Goal: Transaction & Acquisition: Purchase product/service

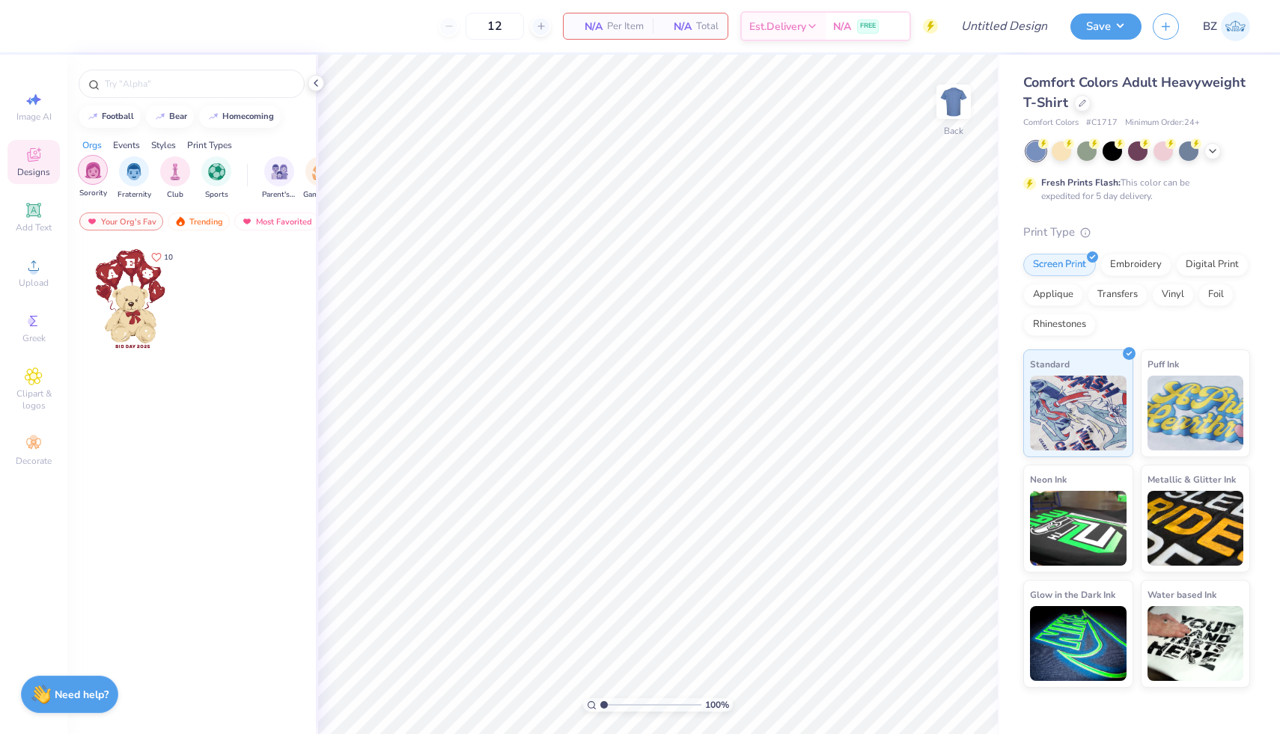
click at [92, 174] on img "filter for Sorority" at bounding box center [93, 170] width 17 height 17
click at [124, 145] on div "Events" at bounding box center [126, 144] width 27 height 13
click at [205, 146] on div "Print Types" at bounding box center [209, 144] width 45 height 13
click at [88, 144] on div "Orgs" at bounding box center [91, 144] width 19 height 13
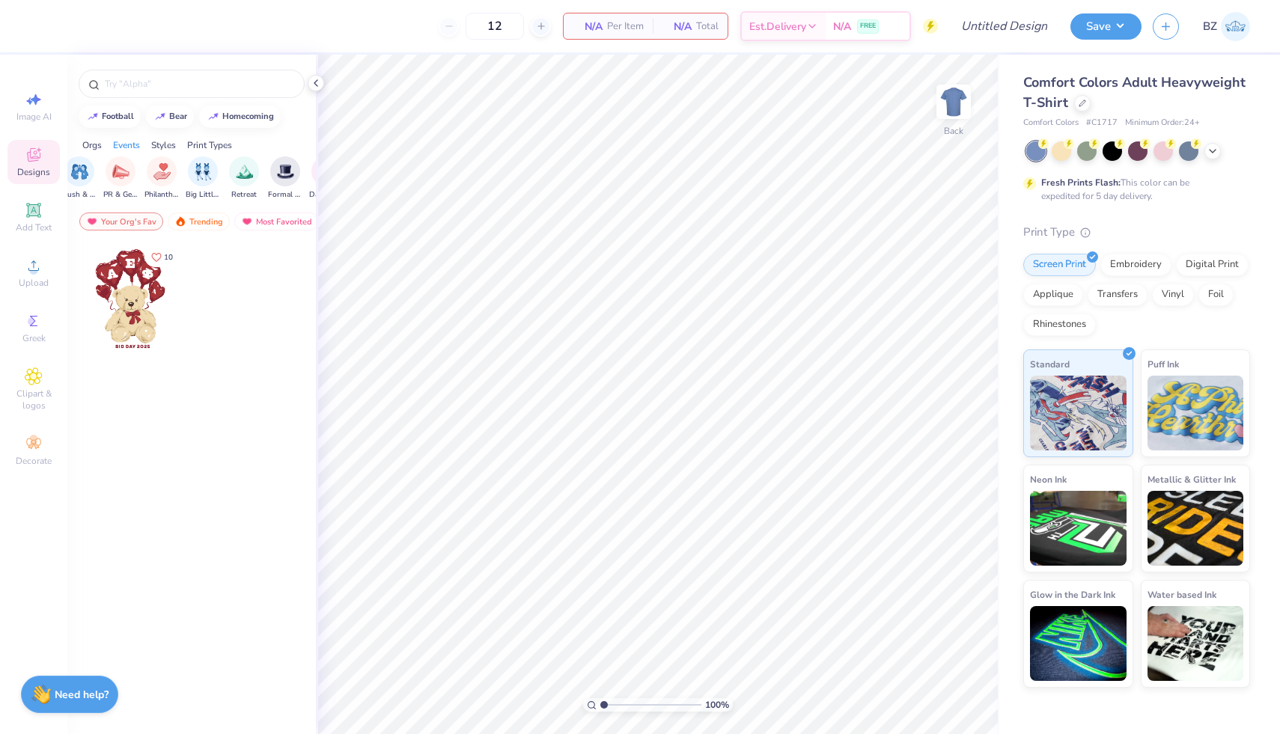
scroll to position [0, 1]
click at [25, 162] on icon at bounding box center [34, 155] width 18 height 18
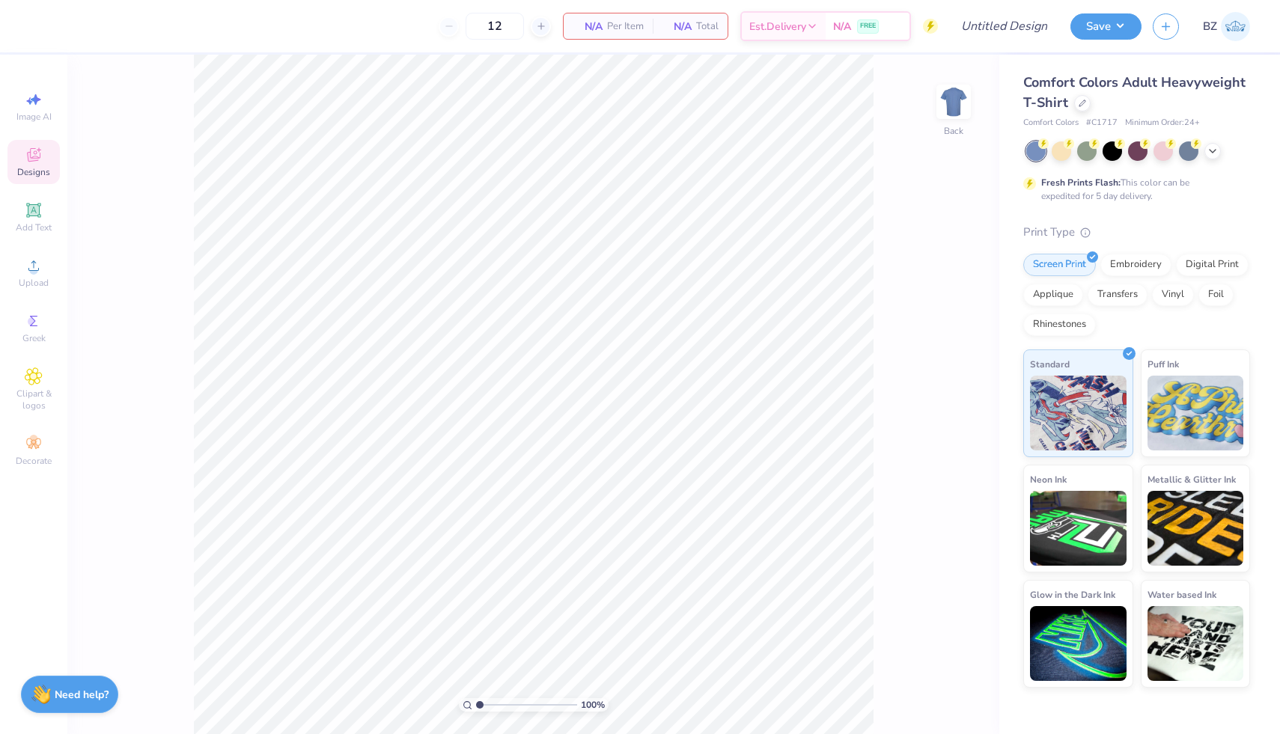
scroll to position [0, 0]
click at [25, 162] on icon at bounding box center [34, 155] width 18 height 18
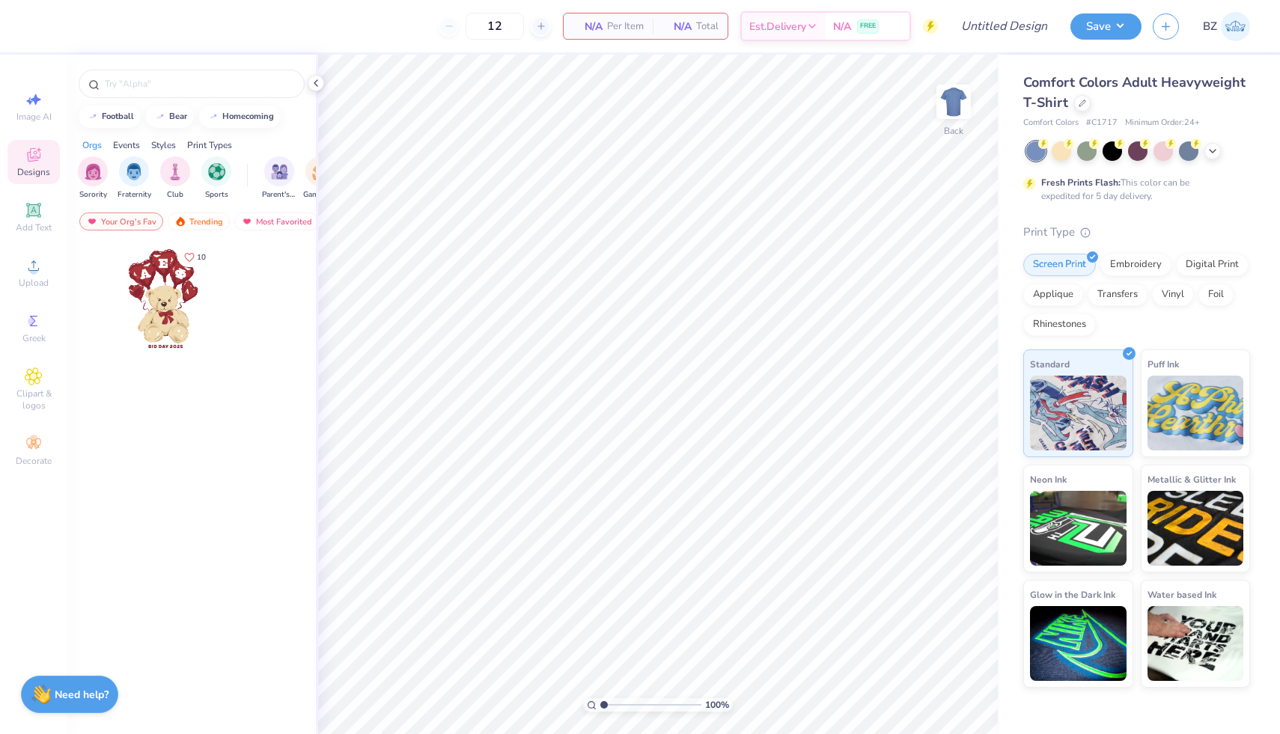
click at [26, 162] on icon at bounding box center [34, 155] width 18 height 18
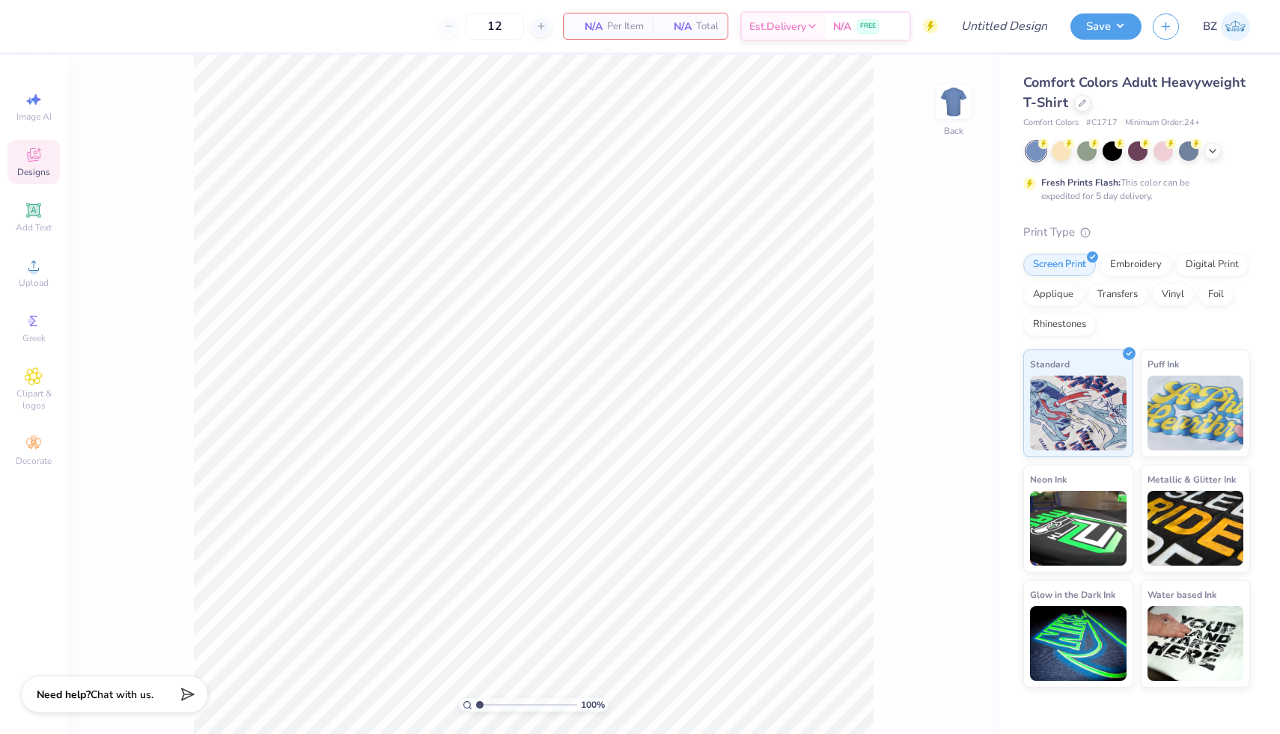
click at [42, 169] on span "Designs" at bounding box center [33, 172] width 33 height 12
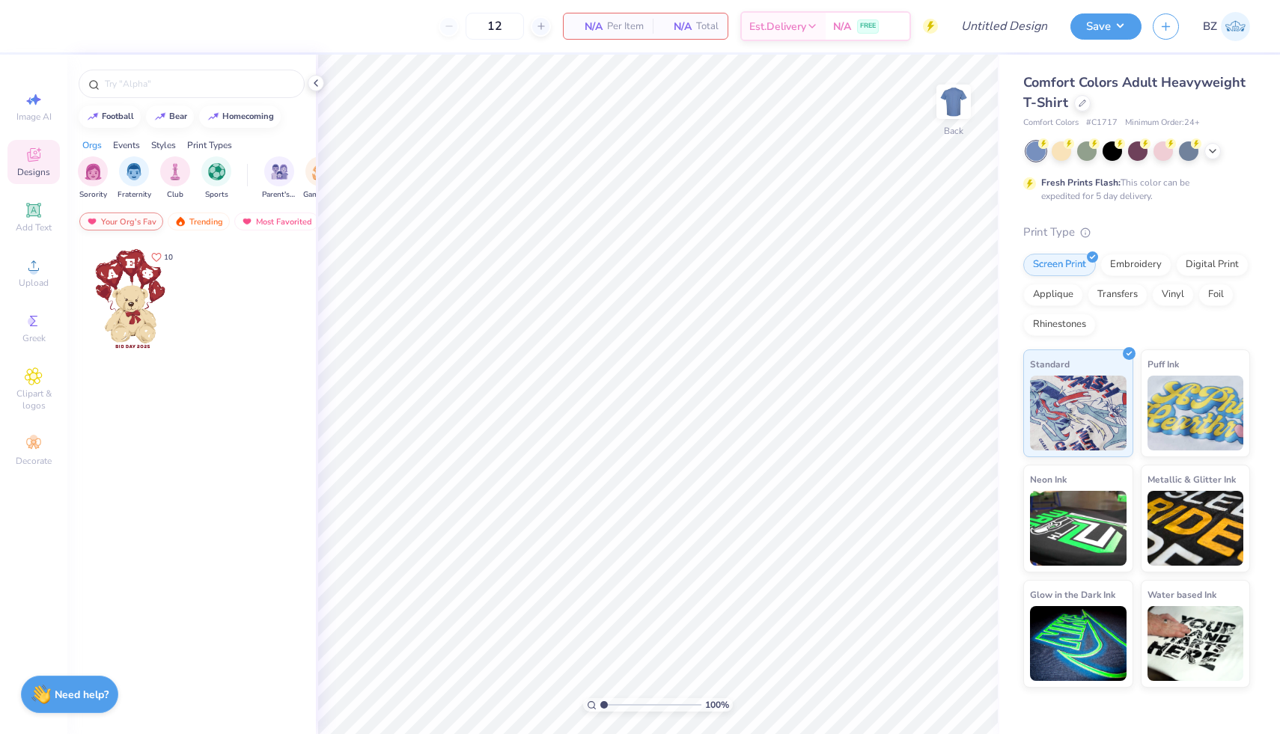
click at [135, 223] on div "Your Org's Fav" at bounding box center [121, 222] width 84 height 18
click at [185, 222] on img at bounding box center [180, 221] width 12 height 10
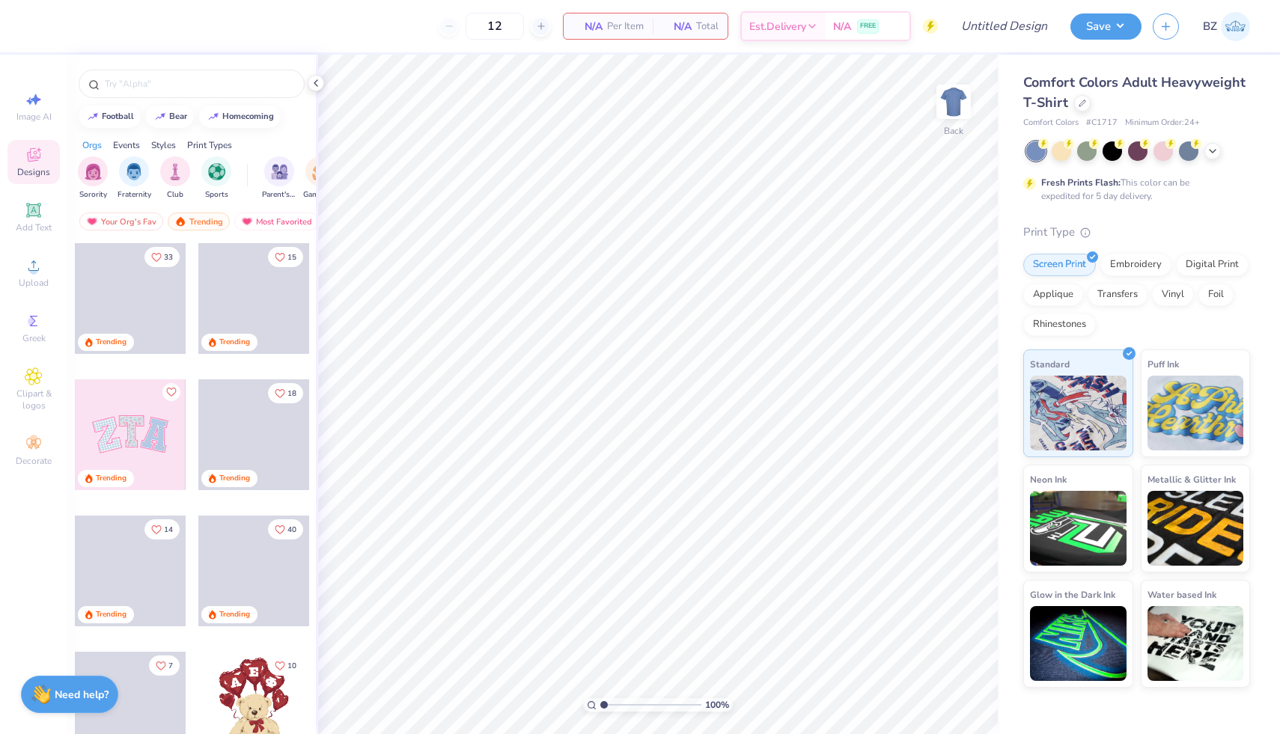
click at [148, 432] on div at bounding box center [130, 435] width 111 height 111
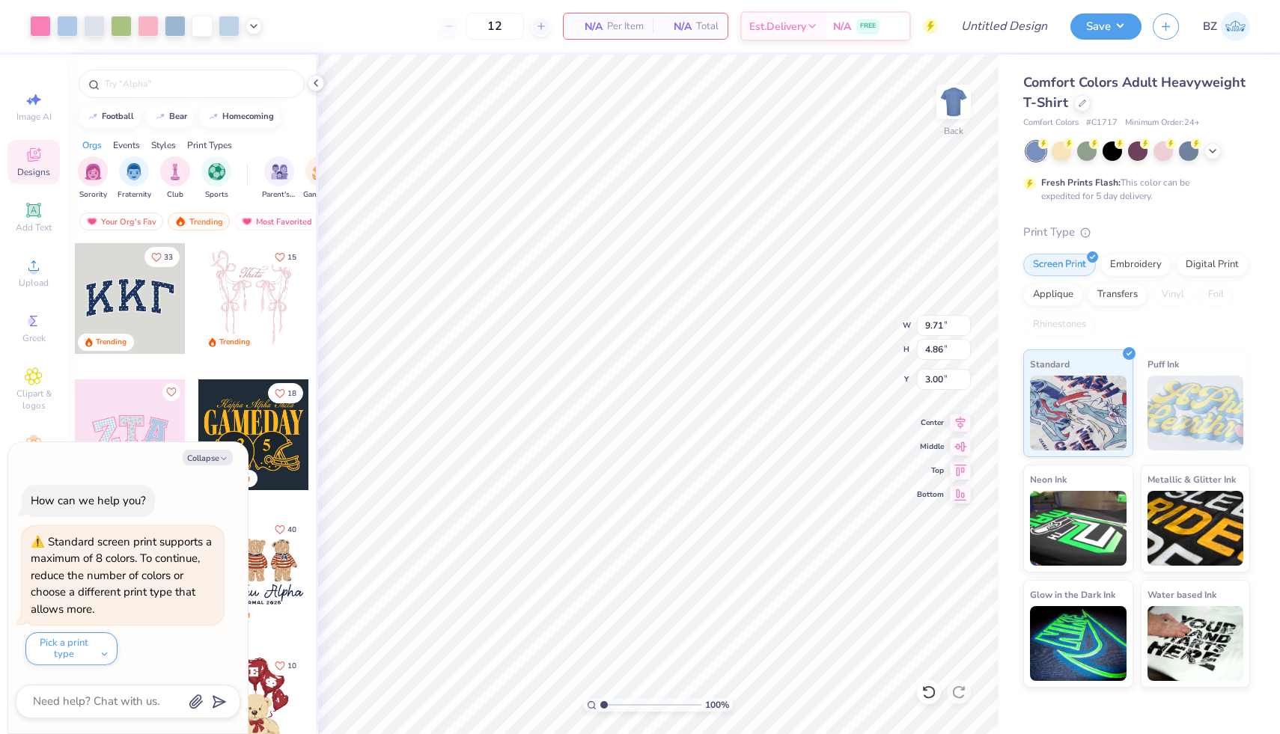
type textarea "x"
type input "3.52"
type input "4.39"
type input "3.32"
type textarea "x"
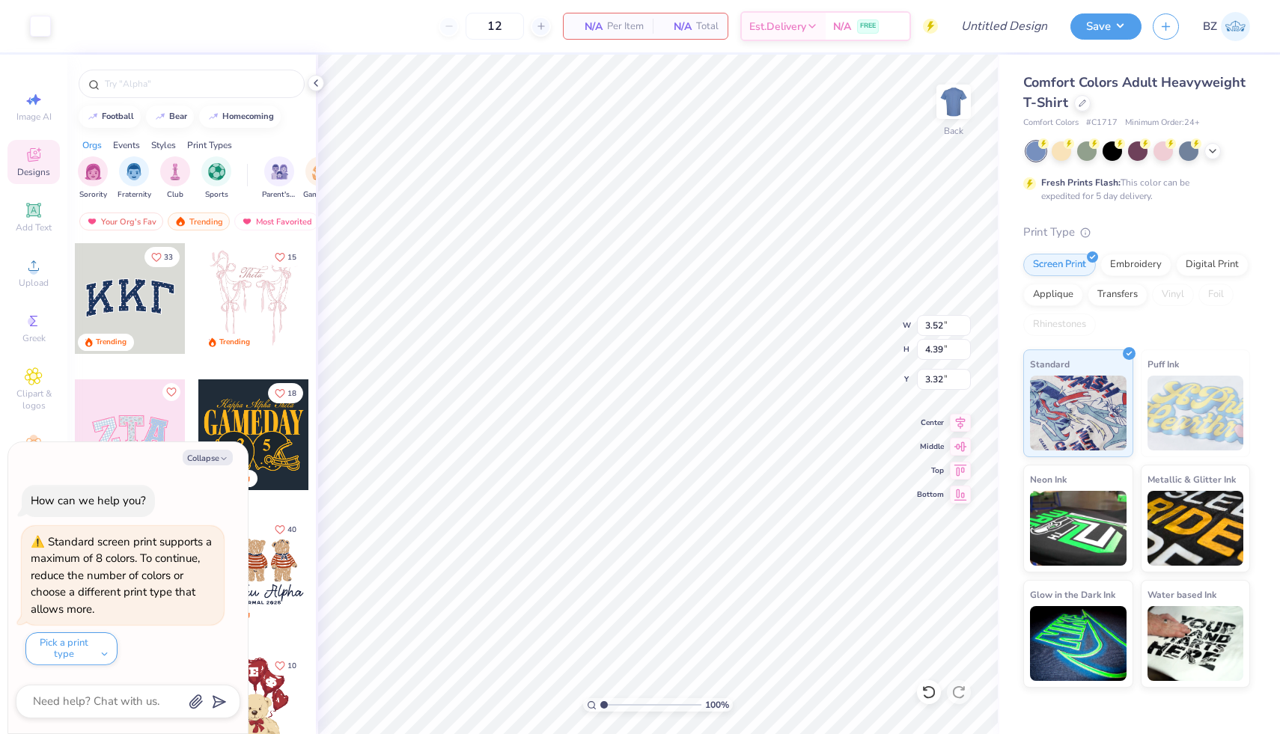
type input "3.38"
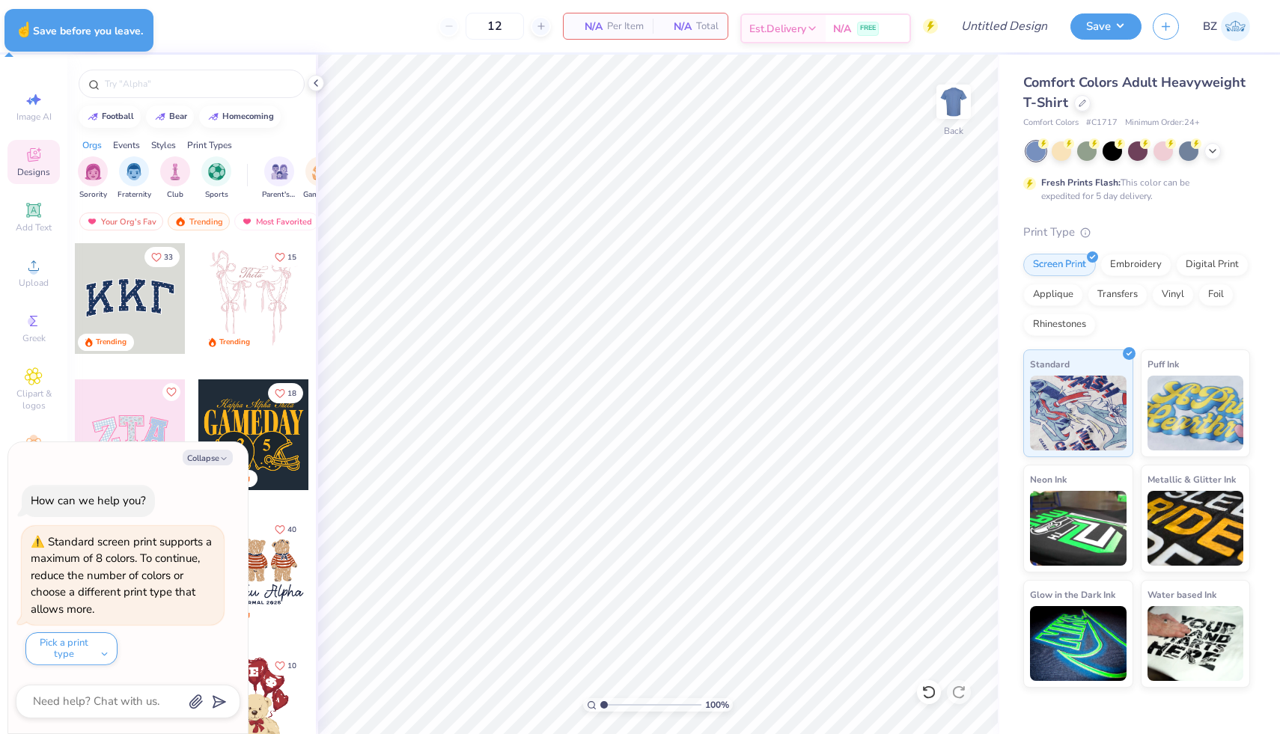
type textarea "x"
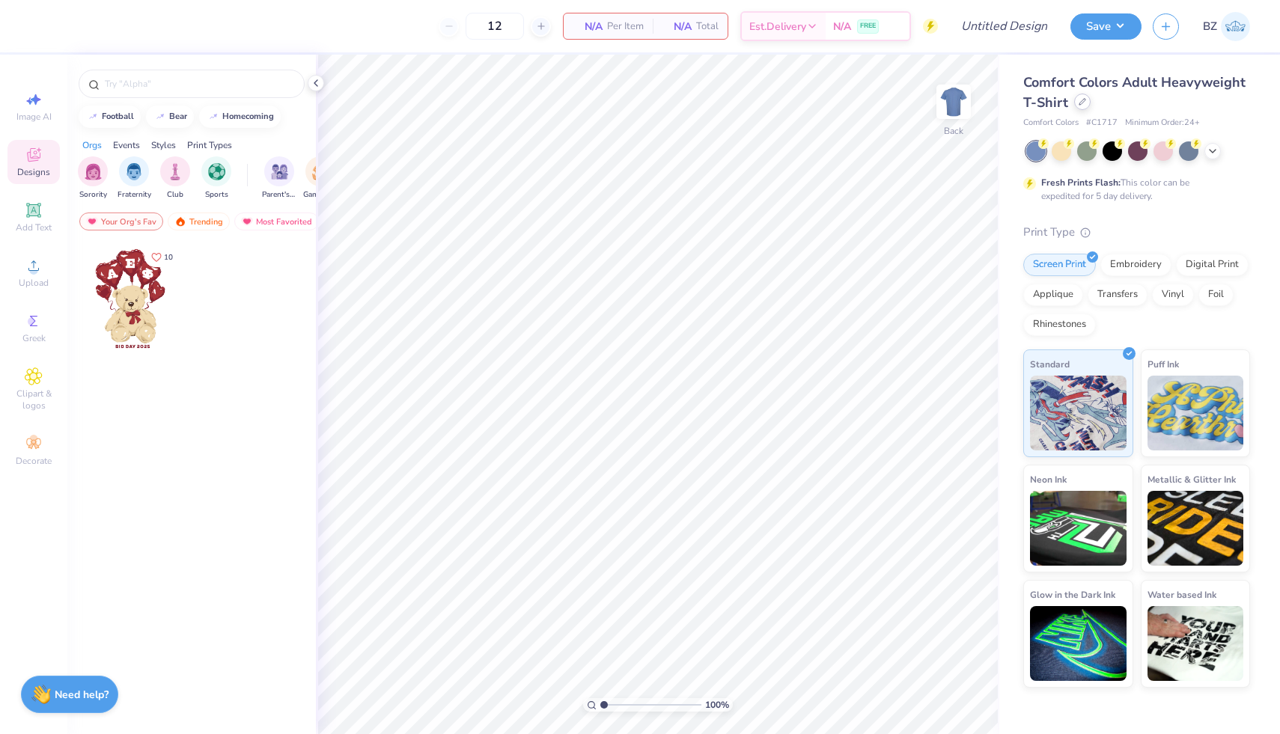
click at [1079, 103] on icon at bounding box center [1082, 101] width 7 height 7
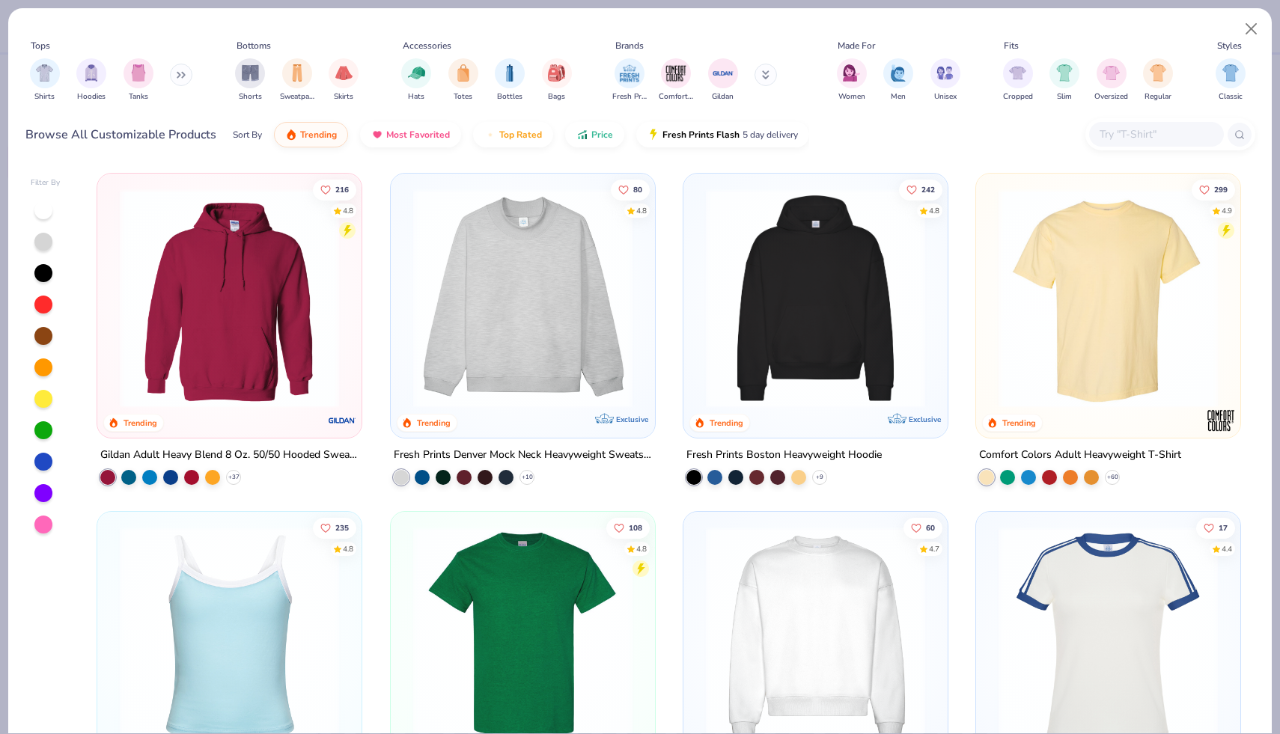
click at [38, 334] on div at bounding box center [43, 336] width 18 height 18
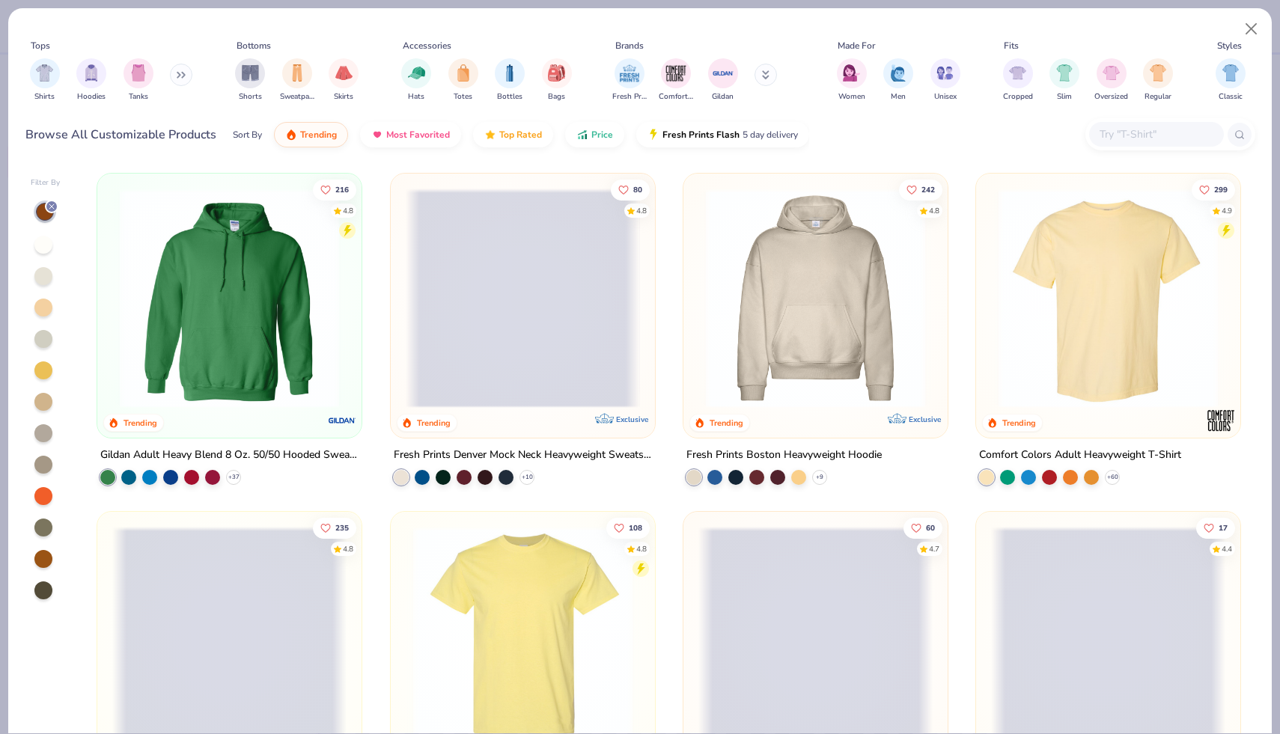
click at [271, 290] on img at bounding box center [229, 298] width 234 height 219
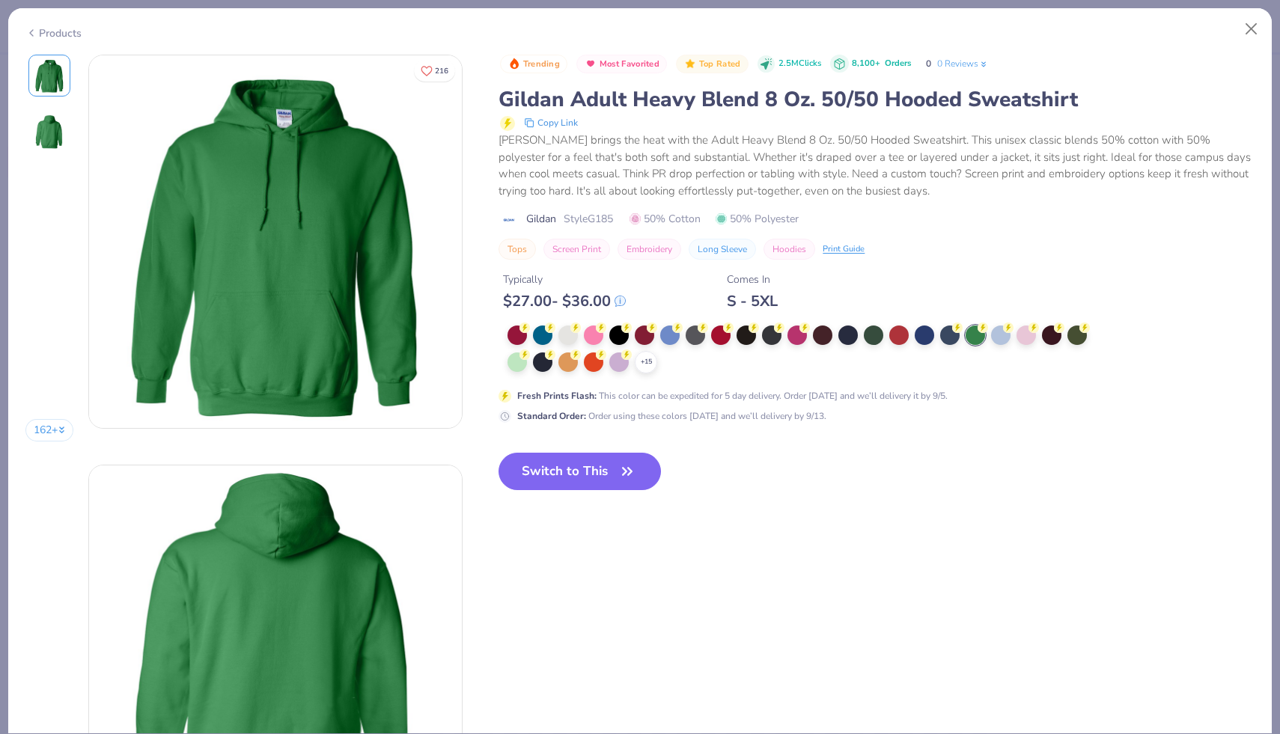
click at [61, 32] on div "Products" at bounding box center [53, 33] width 56 height 16
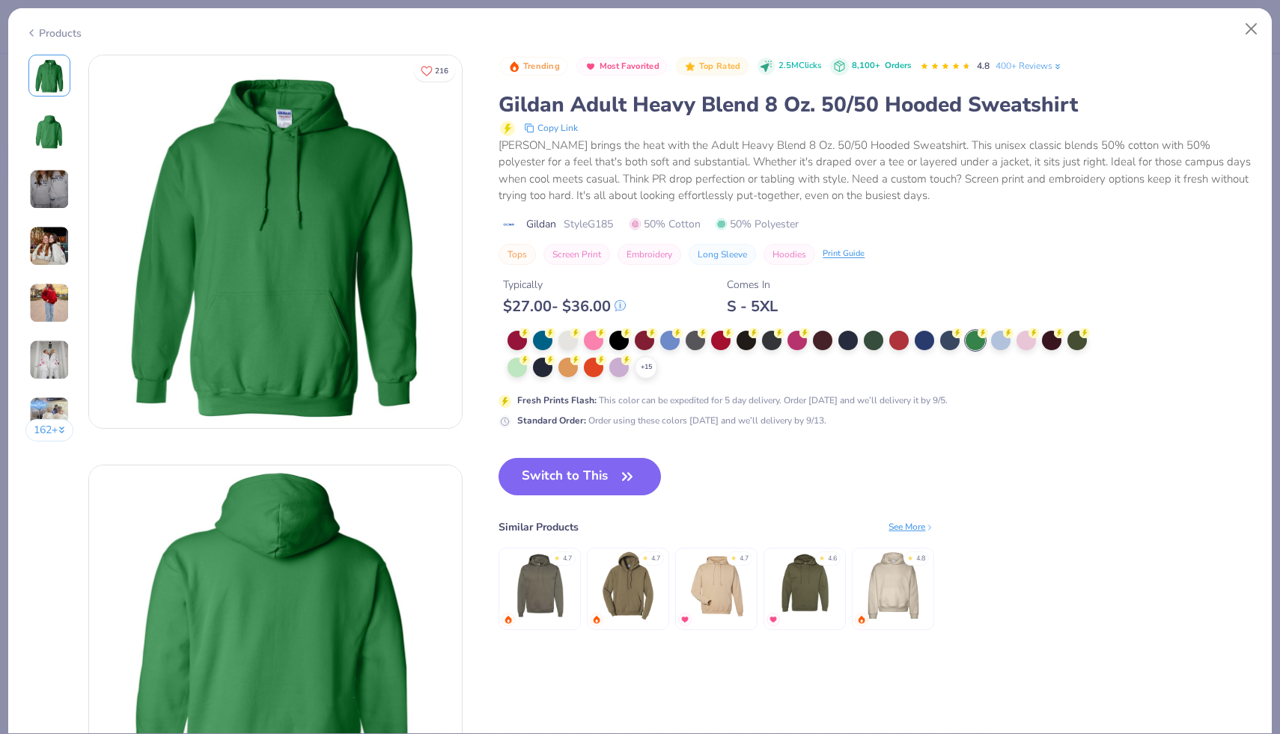
click at [76, 34] on div "Products" at bounding box center [53, 33] width 56 height 16
click at [55, 29] on div "Products" at bounding box center [53, 33] width 56 height 16
click at [1251, 24] on button "Close" at bounding box center [1251, 29] width 28 height 28
click at [1250, 31] on button "Close" at bounding box center [1251, 29] width 28 height 28
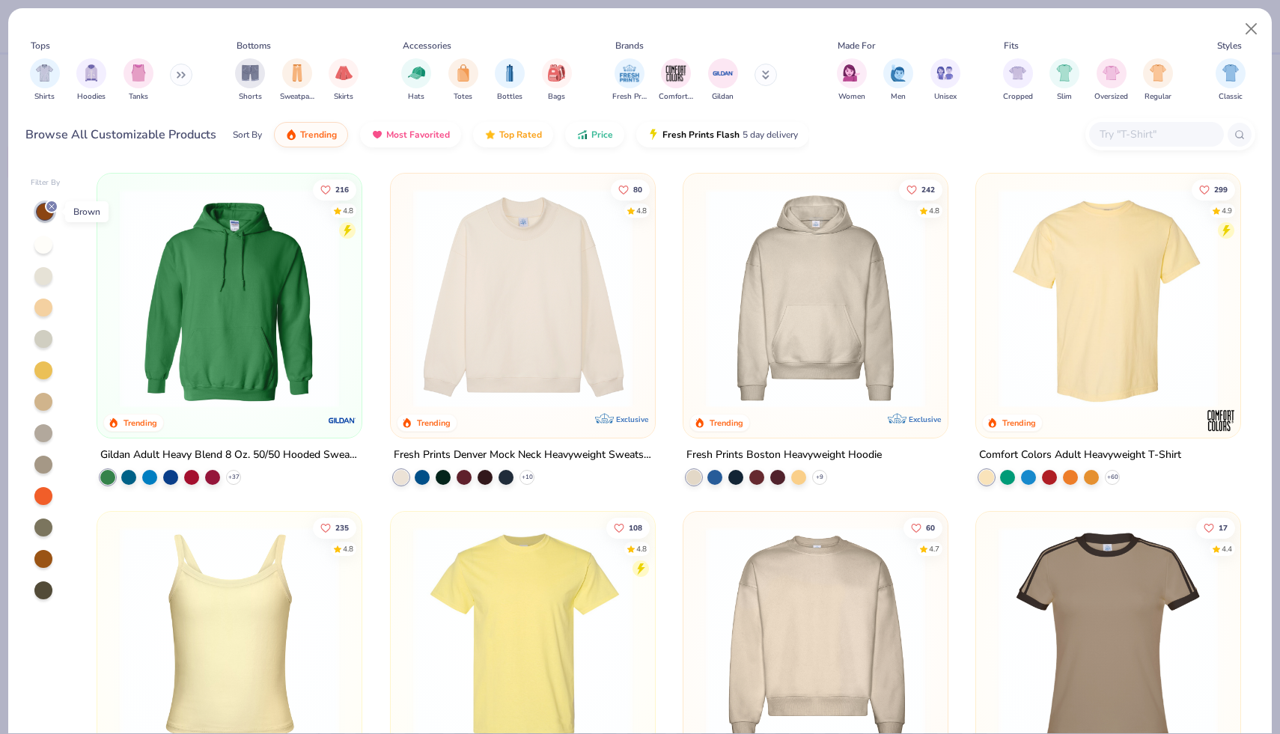
click at [52, 207] on icon at bounding box center [51, 206] width 9 height 9
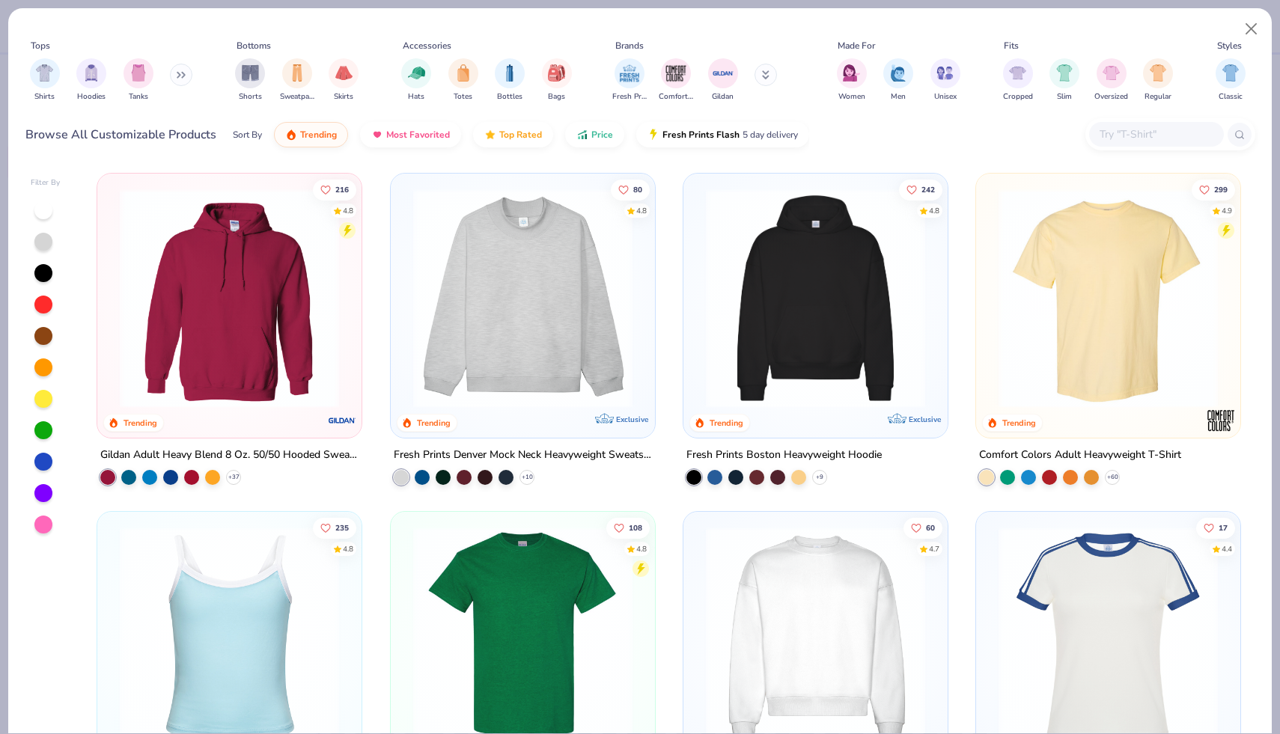
click at [1119, 142] on input "text" at bounding box center [1155, 134] width 115 height 17
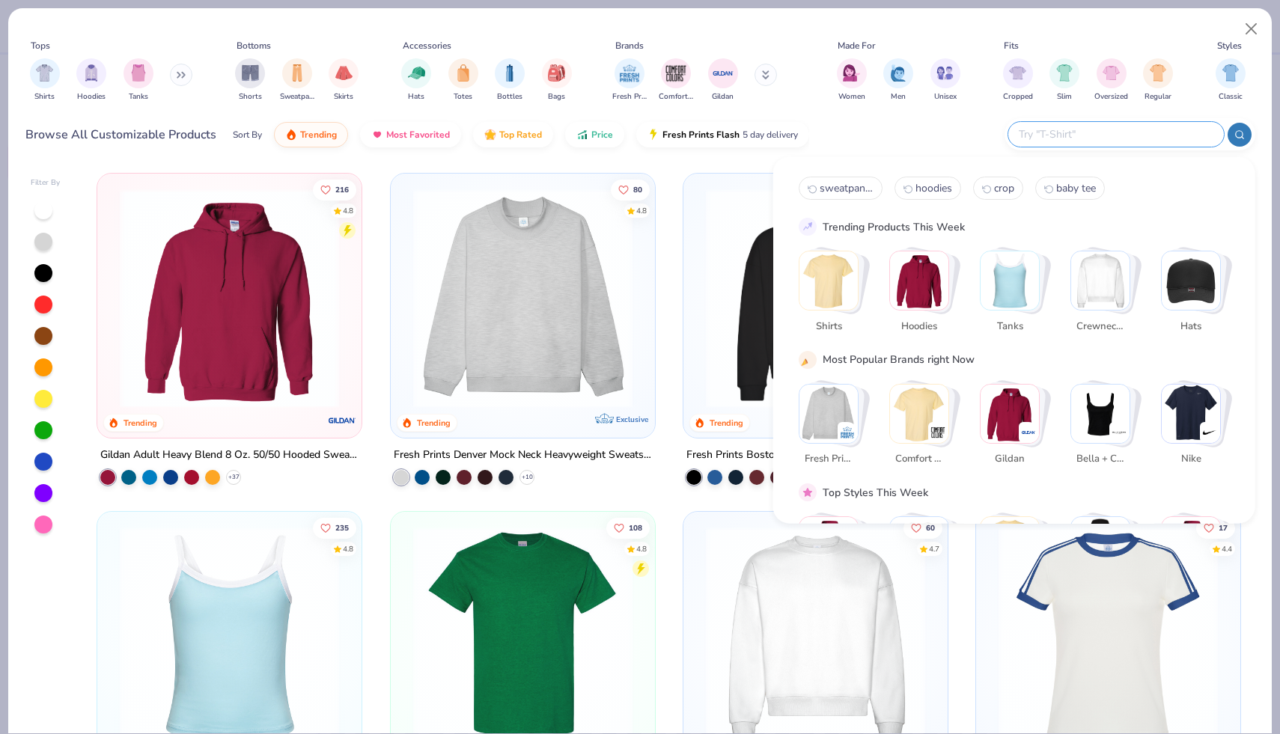
click at [922, 189] on span "hoodies" at bounding box center [934, 188] width 37 height 14
type input "hoodies"
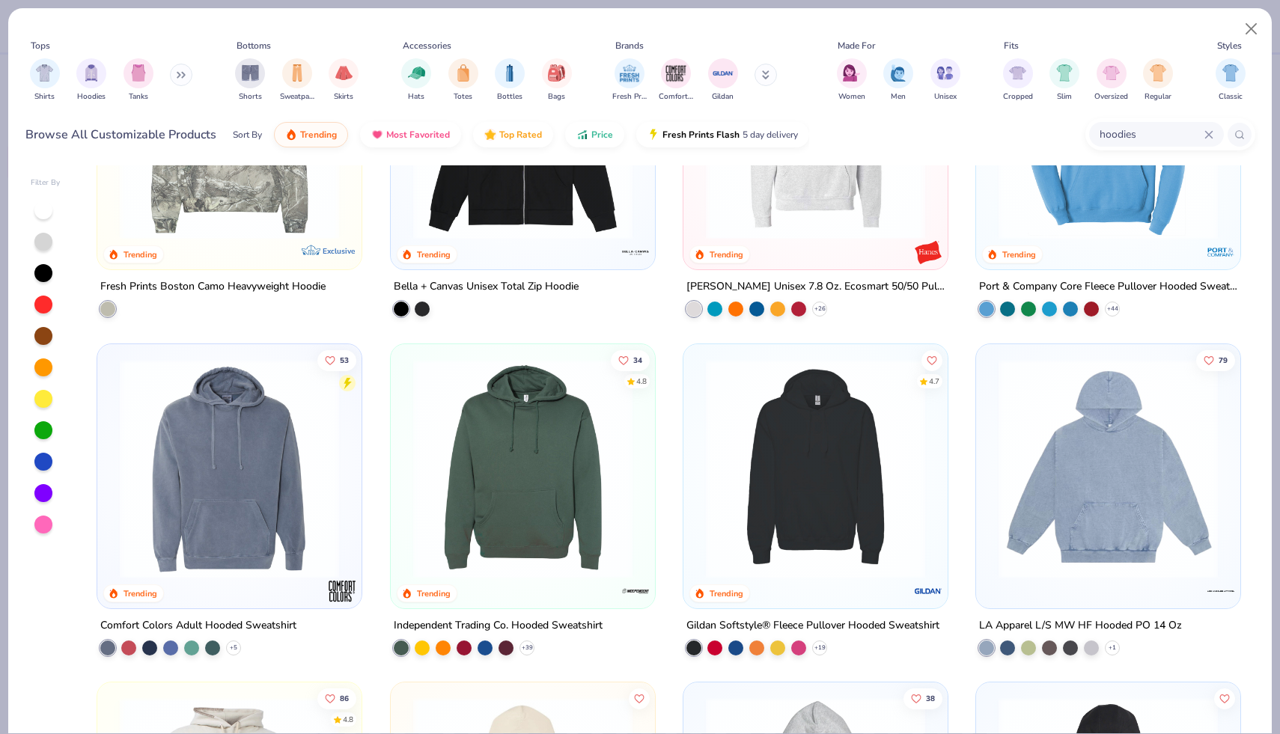
scroll to position [508, 0]
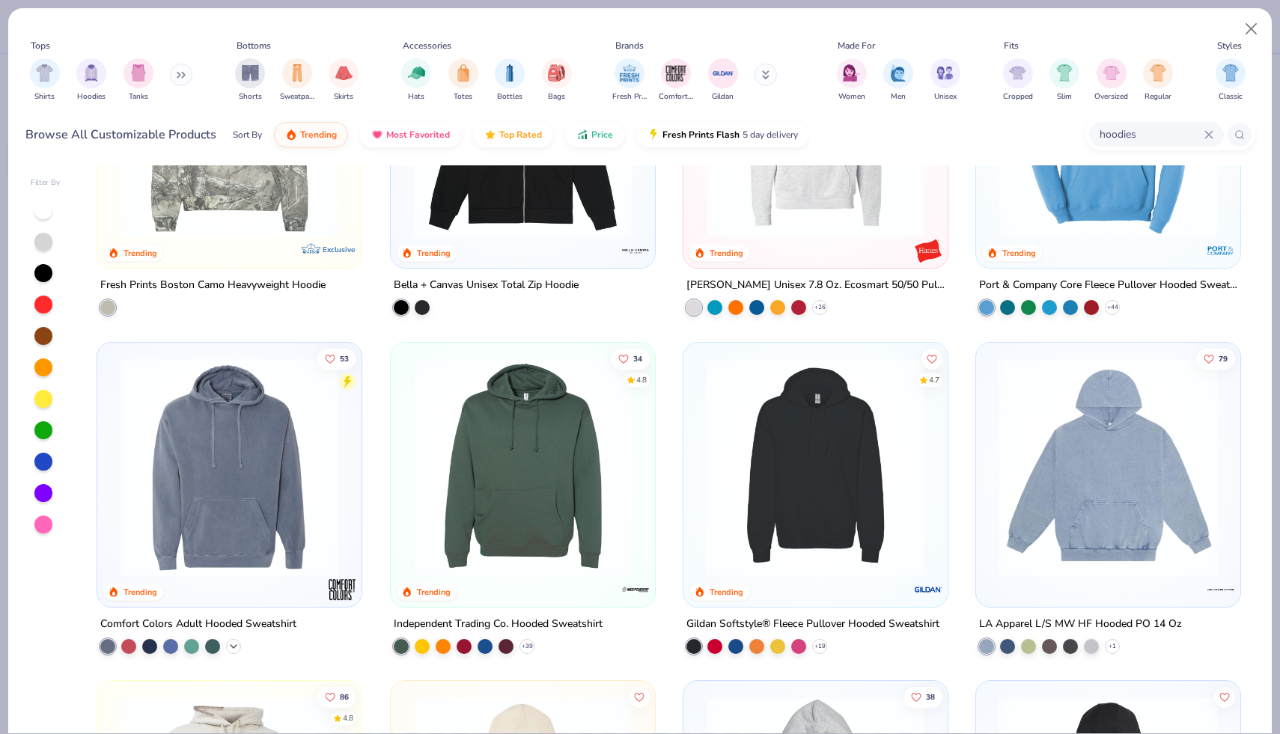
click at [233, 646] on polyline at bounding box center [234, 646] width 6 height 3
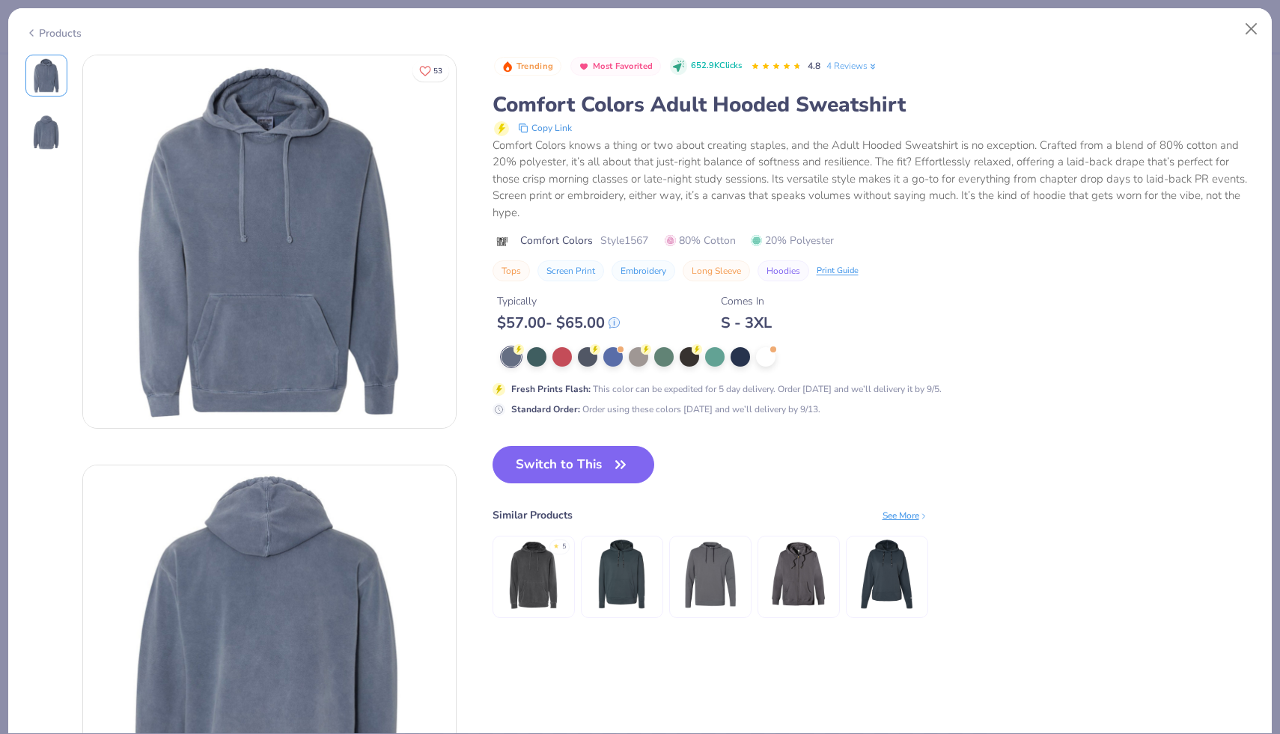
click at [52, 37] on div "Products" at bounding box center [640, 27] width 1264 height 39
click at [61, 32] on div "Products" at bounding box center [53, 33] width 56 height 16
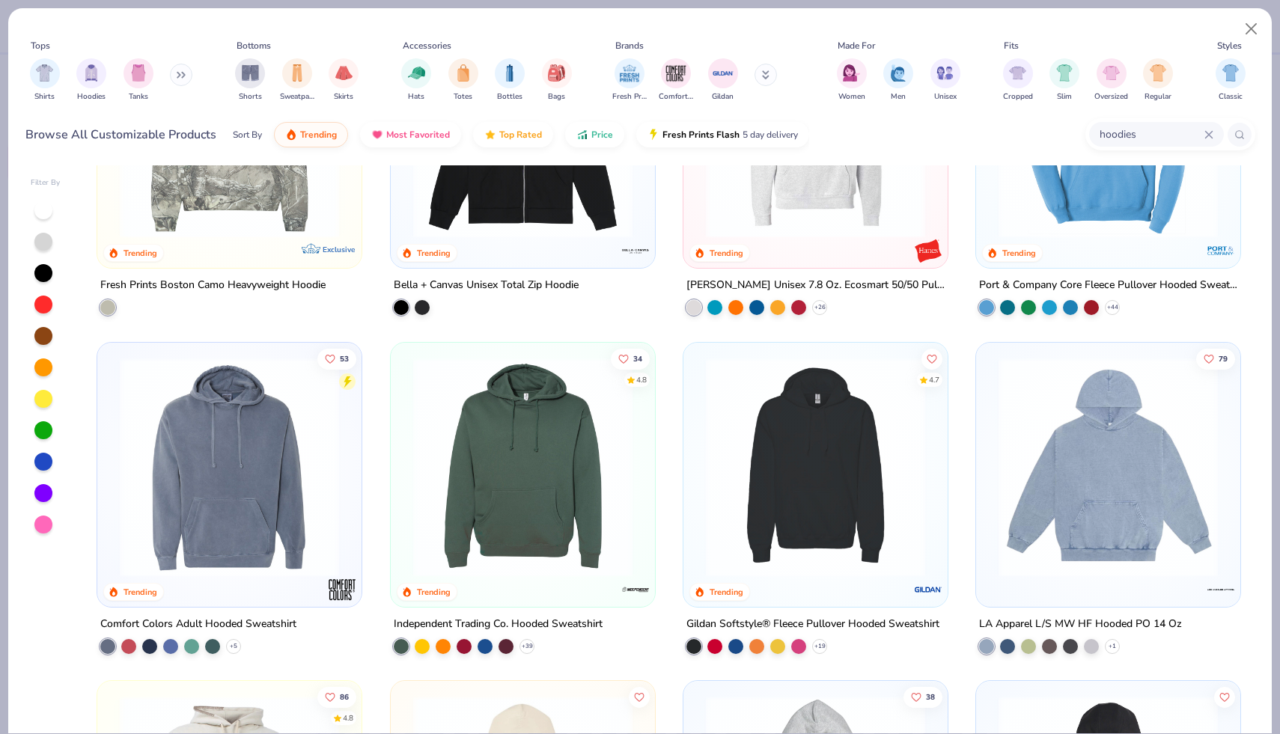
click at [790, 460] on img at bounding box center [815, 466] width 234 height 219
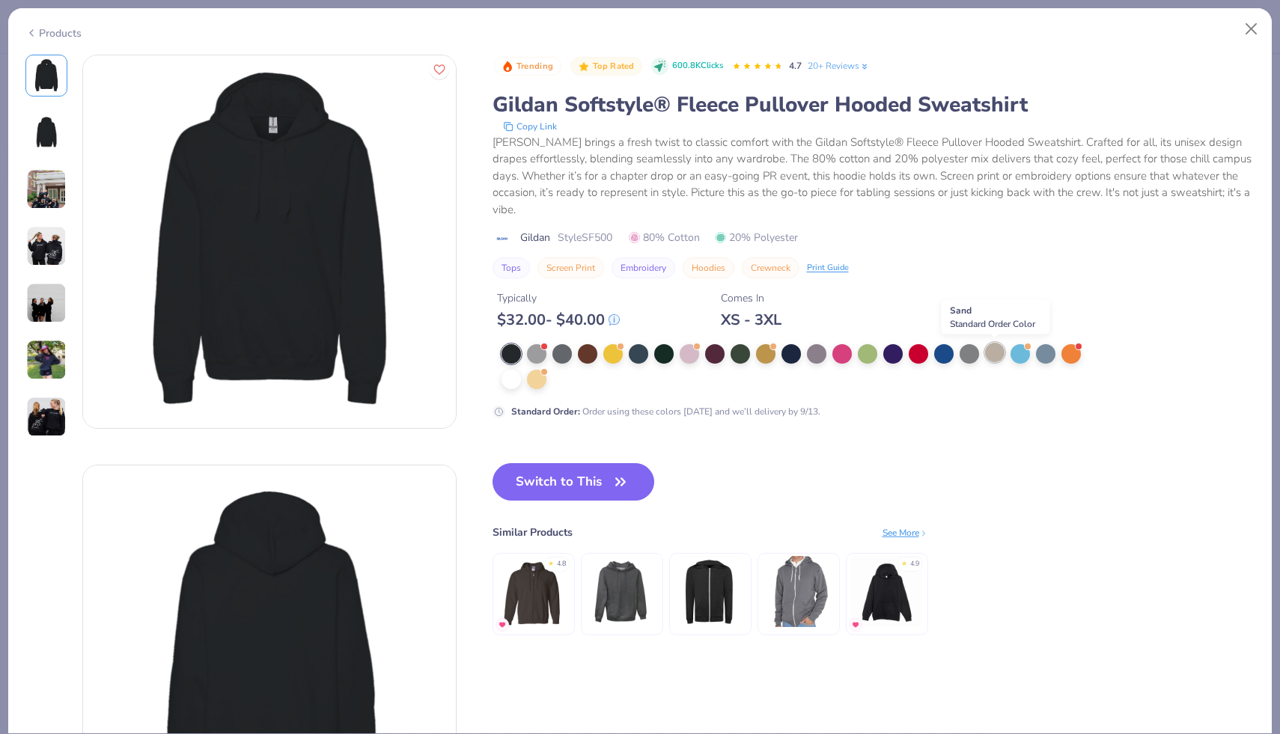
click at [997, 349] on div at bounding box center [994, 352] width 19 height 19
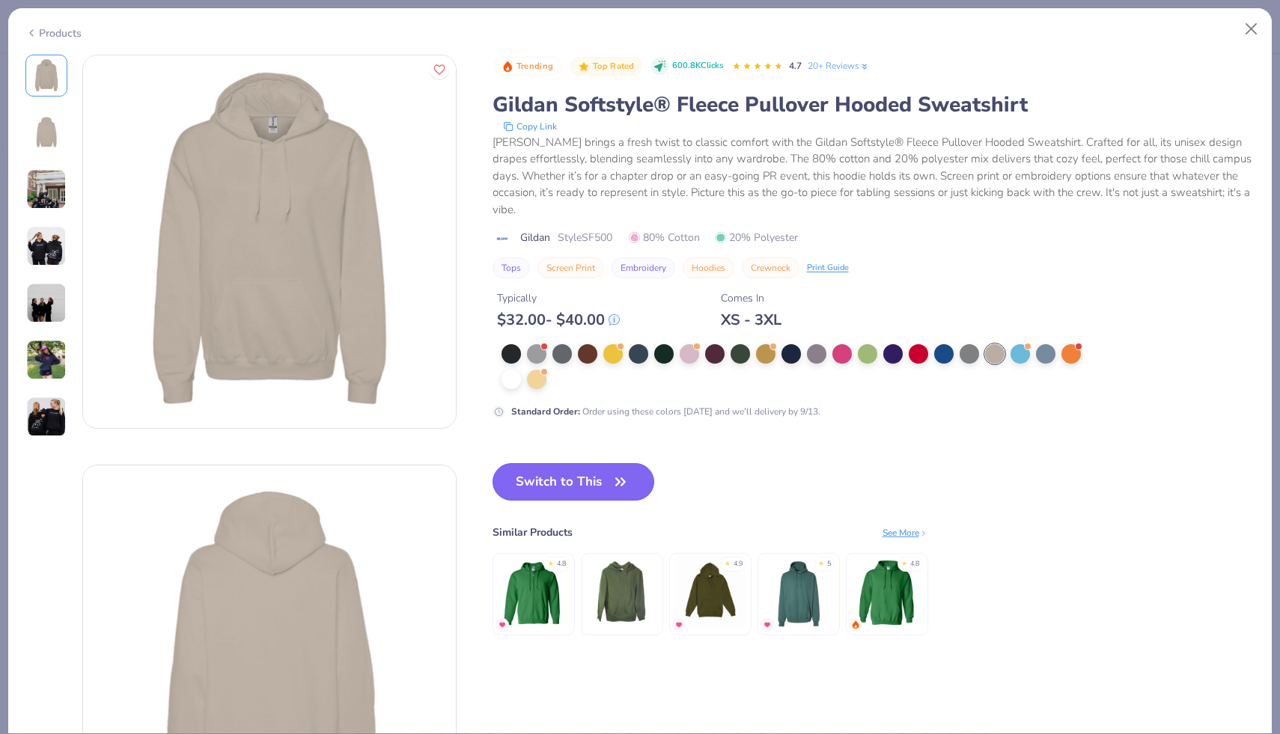
click at [606, 488] on button "Switch to This" at bounding box center [574, 481] width 162 height 37
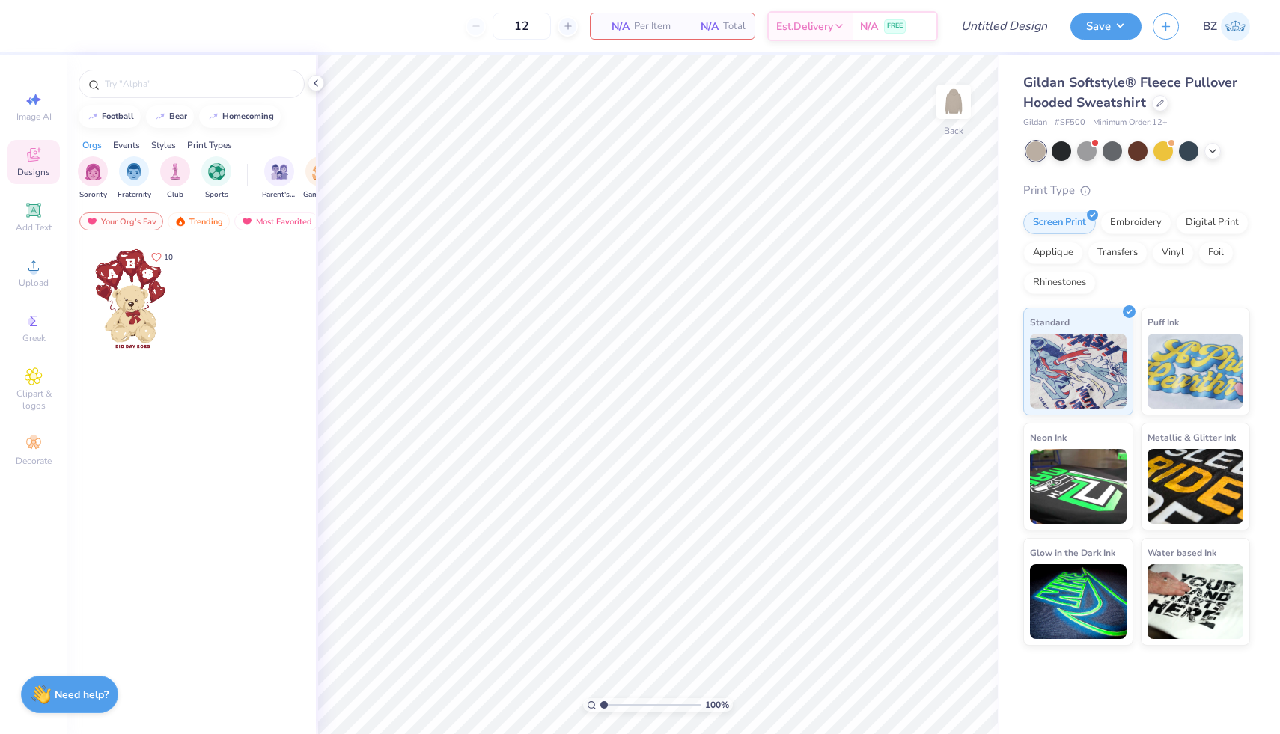
click at [1075, 121] on span "# SF500" at bounding box center [1070, 123] width 31 height 13
copy span "SF500"
